Goal: Answer question/provide support: Share knowledge or assist other users

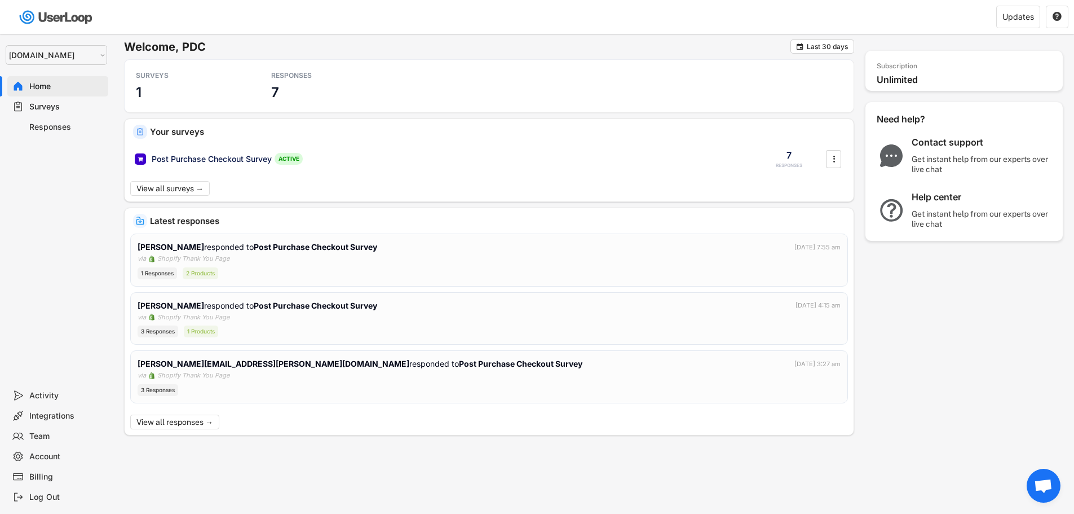
select select ""1348695171700984260__LOOKUP__1755075273842x880989460480687400""
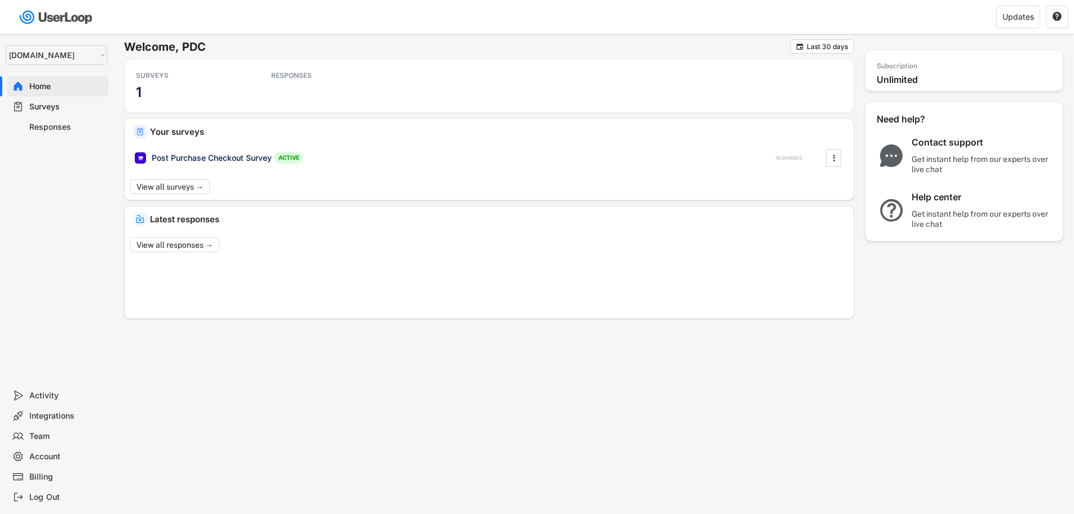
select select ""1348695171700984260__LOOKUP__1755075273842x880989460480687400""
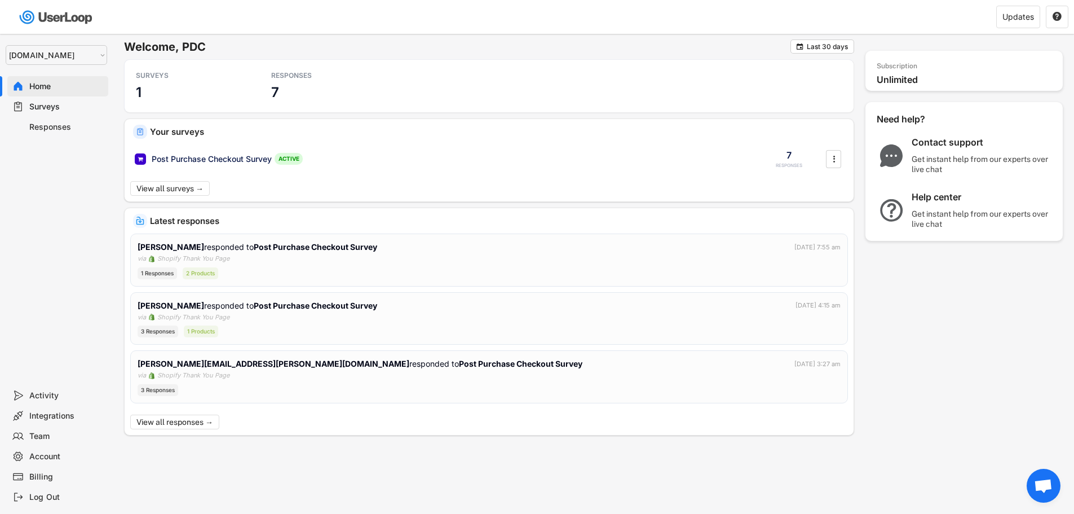
click at [45, 99] on div "Surveys" at bounding box center [57, 106] width 101 height 20
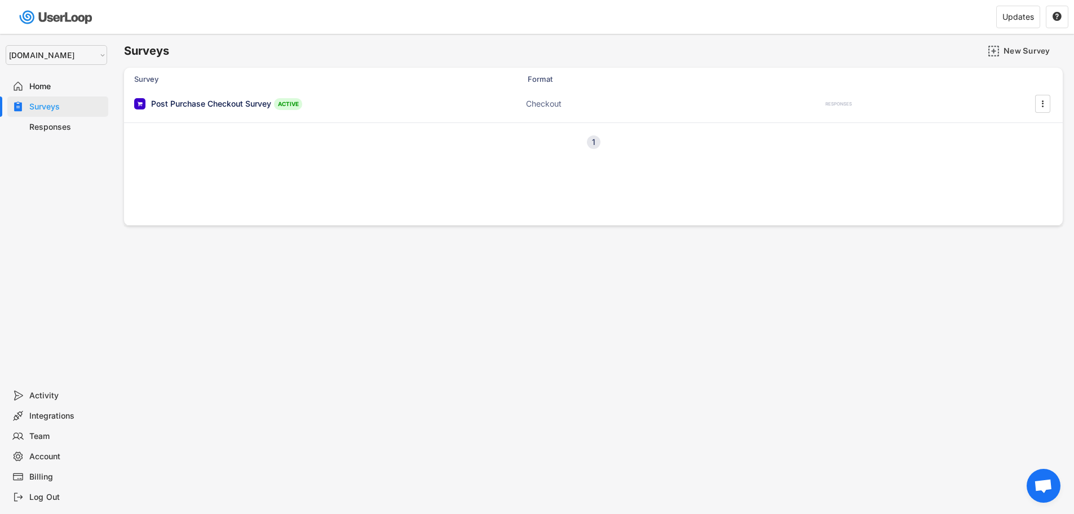
click at [65, 131] on div "Responses" at bounding box center [66, 127] width 74 height 11
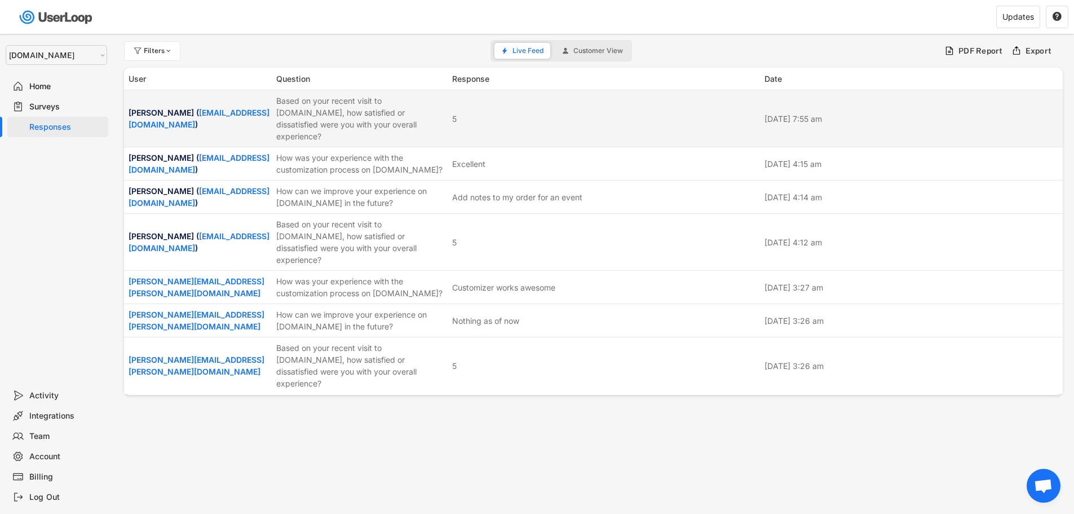
click at [183, 107] on div "Shelby Cahill ( shelby.c@musicforall.org )" at bounding box center [199, 119] width 141 height 24
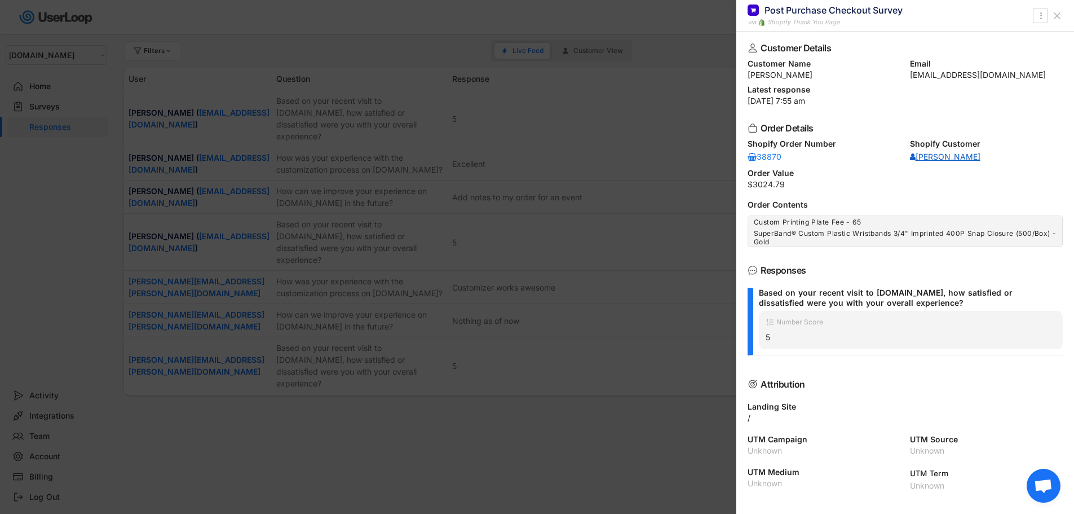
click at [932, 159] on div "[PERSON_NAME]" at bounding box center [945, 157] width 70 height 8
click at [1057, 15] on use at bounding box center [1058, 16] width 6 height 6
